Goal: Obtain resource: Download file/media

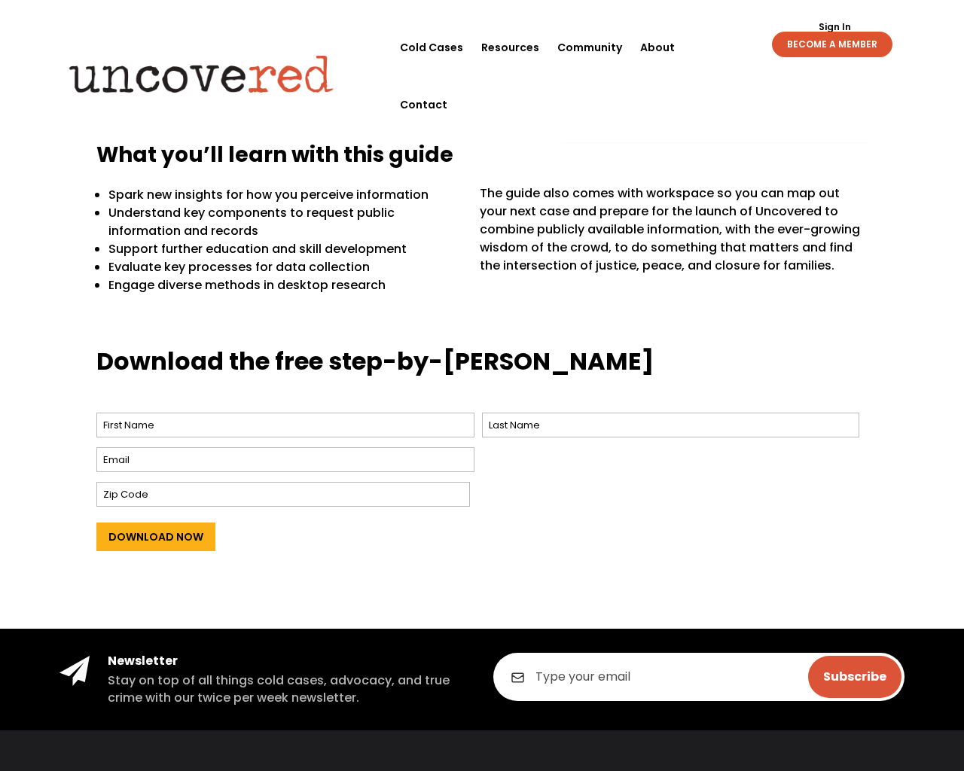
scroll to position [696, 0]
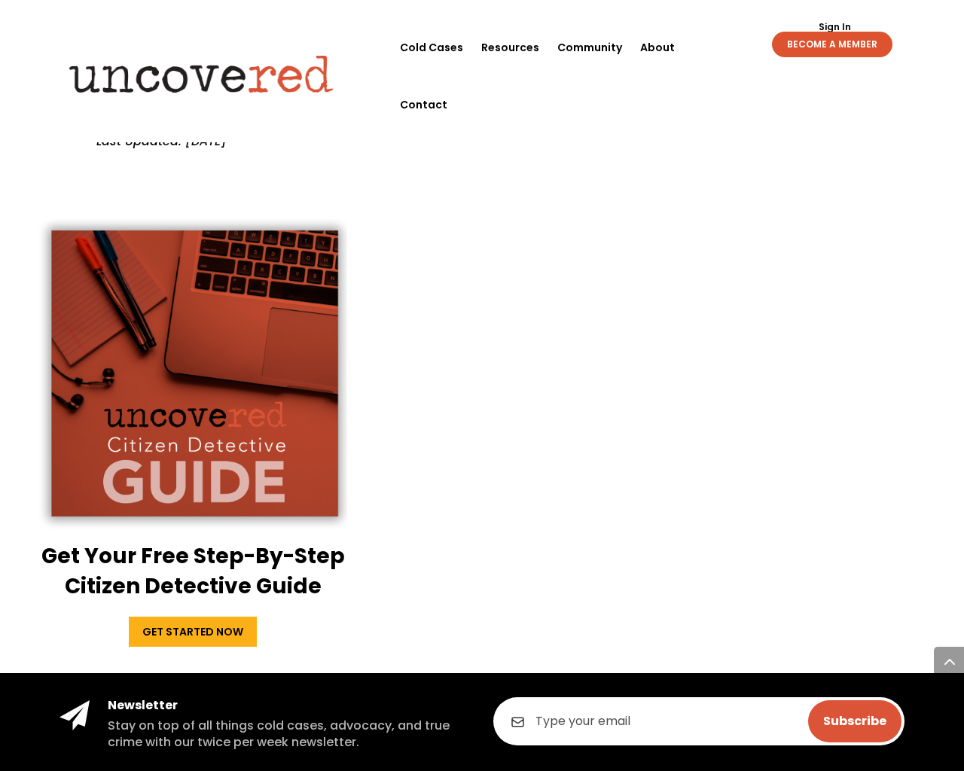
scroll to position [4112, 0]
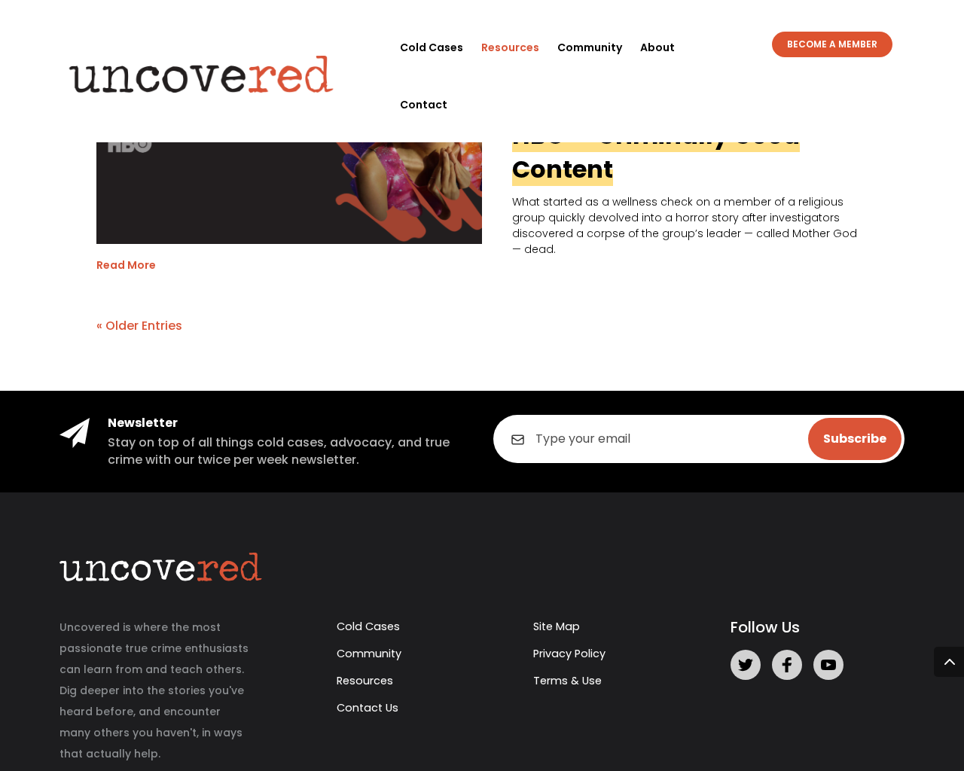
scroll to position [3065, 0]
